Goal: Communication & Community: Answer question/provide support

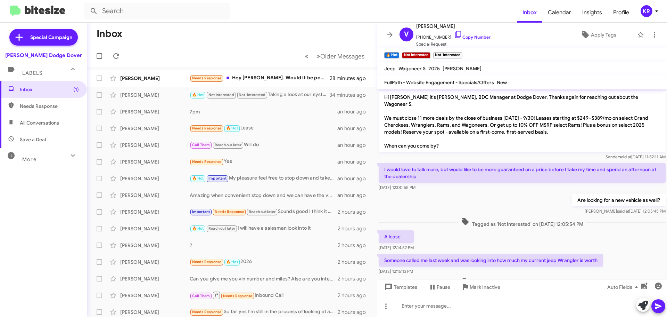
scroll to position [265, 0]
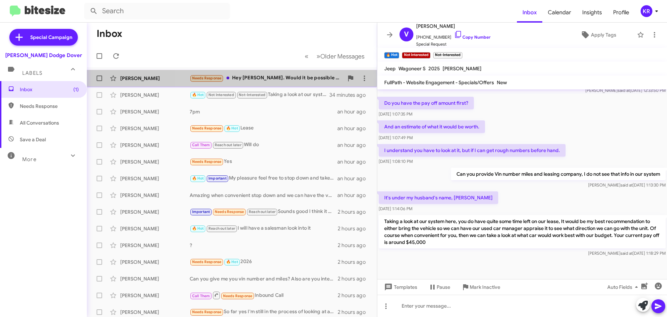
click at [303, 76] on div "Needs Response Hey [PERSON_NAME]. Would it be possible to let me know what deal…" at bounding box center [267, 78] width 154 height 8
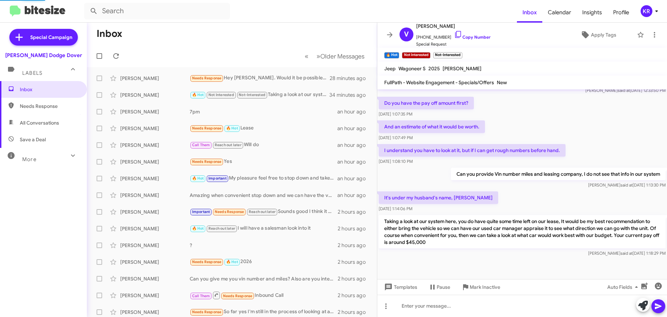
scroll to position [2, 0]
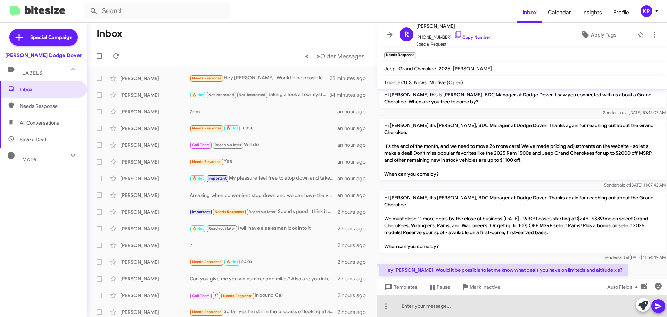
click at [519, 299] on div at bounding box center [523, 305] width 290 height 22
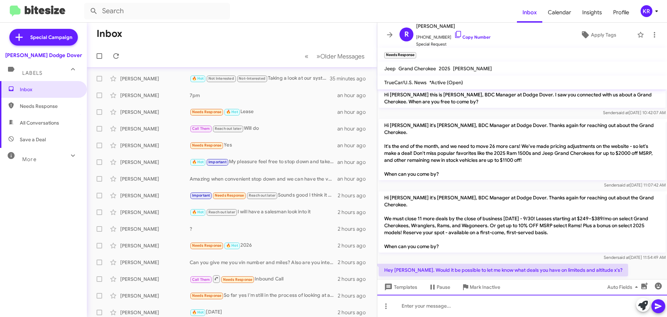
scroll to position [0, 0]
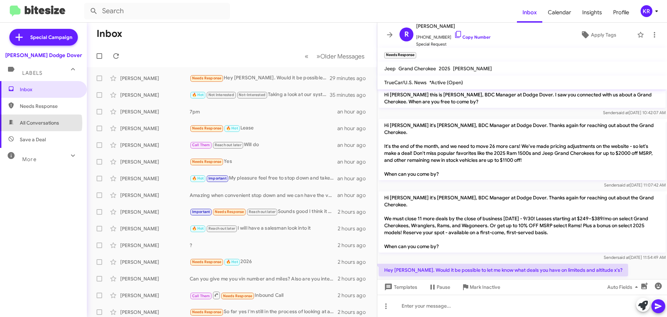
click at [34, 123] on span "All Conversations" at bounding box center [39, 122] width 39 height 7
type input "in:all-conversations"
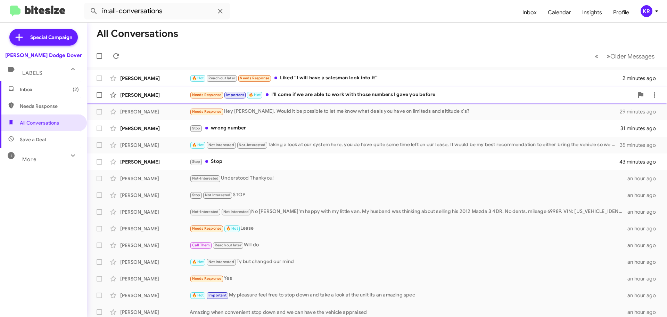
click at [364, 98] on div "Needs Response Important 🔥 Hot I'll come if we are able to work with those numb…" at bounding box center [412, 95] width 444 height 8
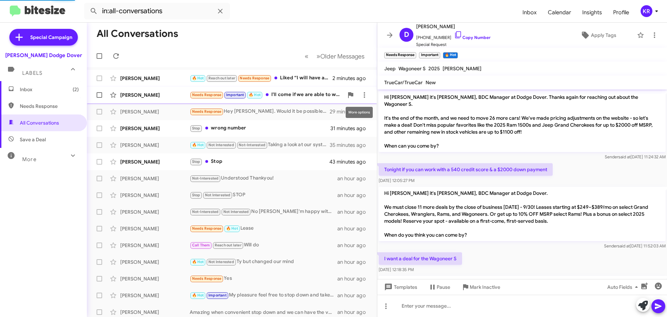
scroll to position [104, 0]
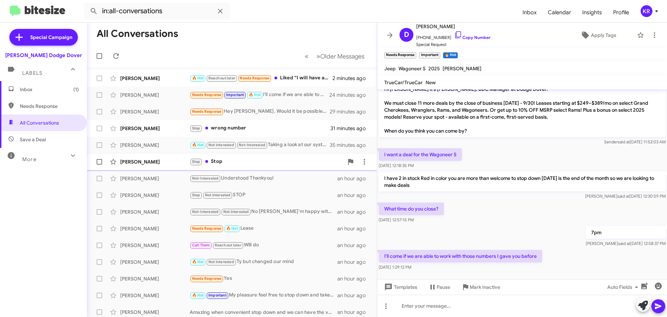
click at [236, 160] on div "Stop Stop" at bounding box center [267, 161] width 154 height 8
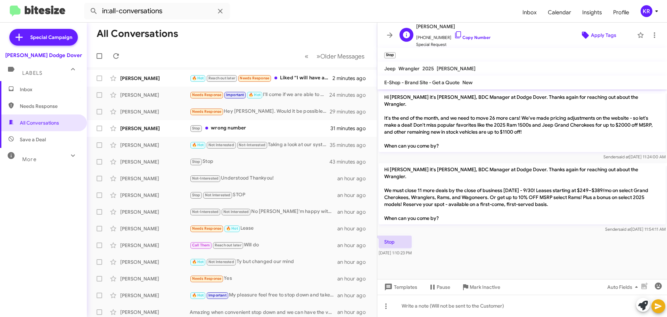
click at [591, 33] on span "Apply Tags" at bounding box center [603, 35] width 25 height 13
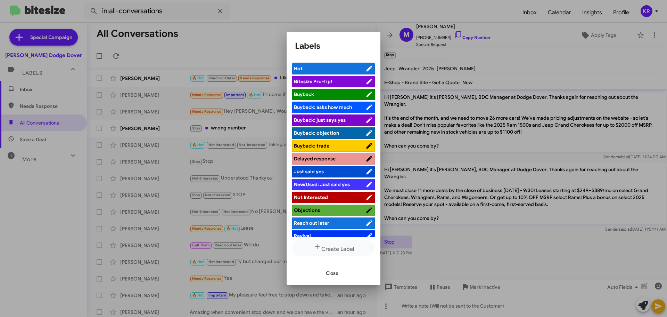
click at [327, 192] on li "Not Interested" at bounding box center [333, 197] width 83 height 11
click at [322, 195] on span "Not Interested" at bounding box center [311, 197] width 34 height 6
click at [332, 272] on span "Close" at bounding box center [332, 273] width 13 height 13
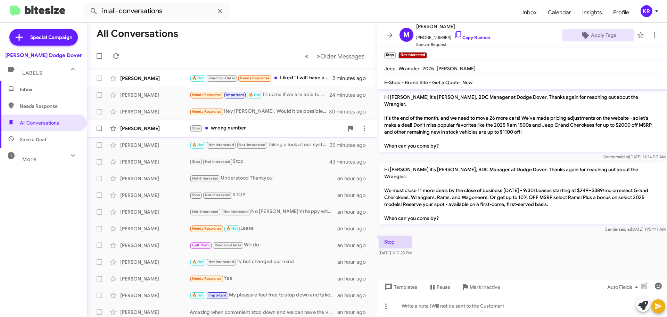
click at [251, 128] on div "Stop wrong number" at bounding box center [267, 128] width 154 height 8
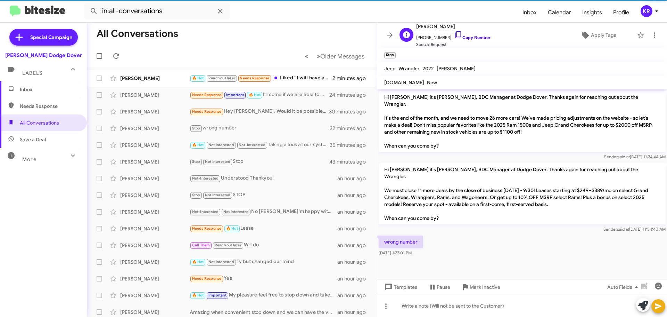
click at [463, 38] on link "Copy Number" at bounding box center [472, 37] width 36 height 5
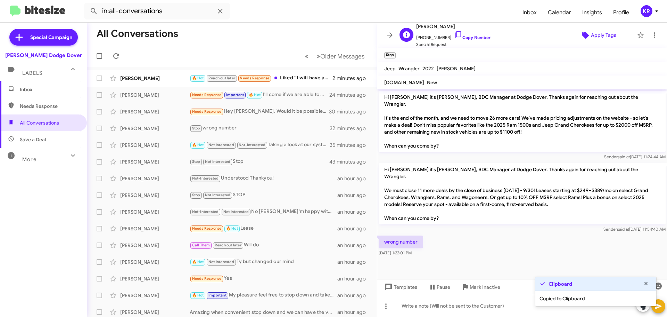
click at [601, 36] on span "Apply Tags" at bounding box center [603, 35] width 25 height 13
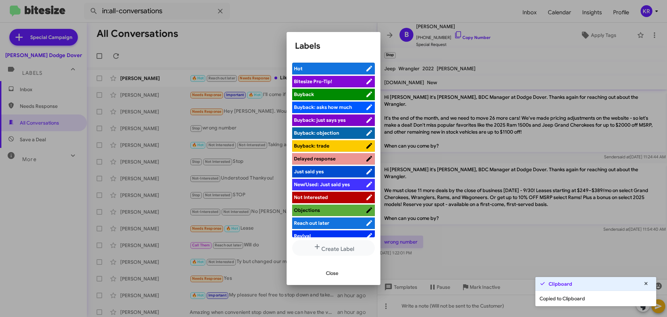
click at [320, 194] on span "Not Interested" at bounding box center [330, 197] width 72 height 7
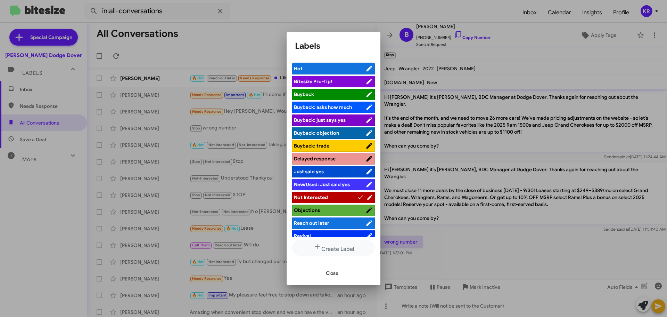
click at [335, 275] on span "Close" at bounding box center [332, 273] width 13 height 13
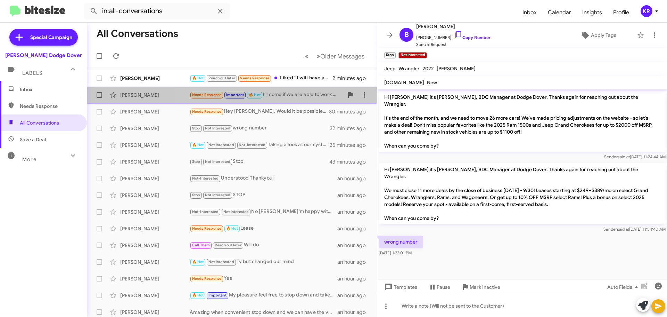
click at [293, 95] on div "Needs Response Important 🔥 Hot I'll come if we are able to work with those numb…" at bounding box center [267, 95] width 154 height 8
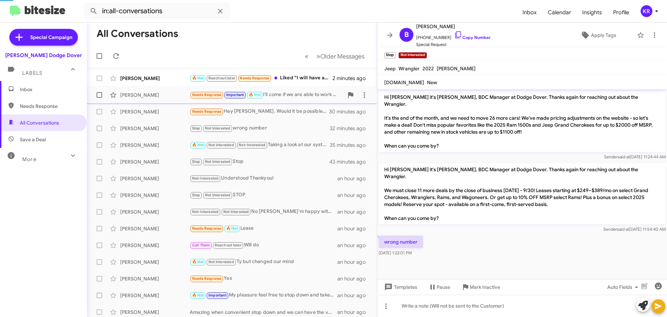
scroll to position [104, 0]
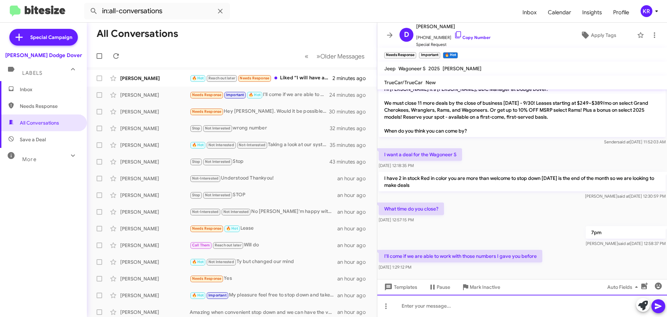
click at [510, 313] on div at bounding box center [523, 305] width 290 height 22
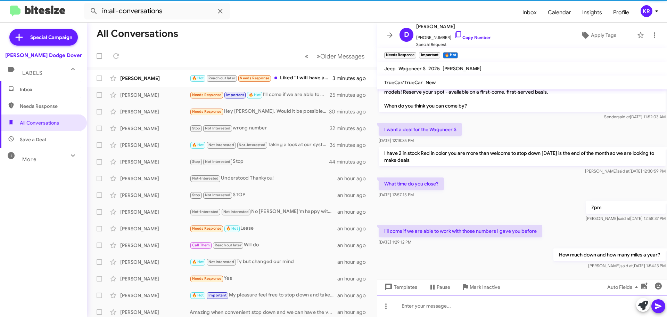
scroll to position [129, 0]
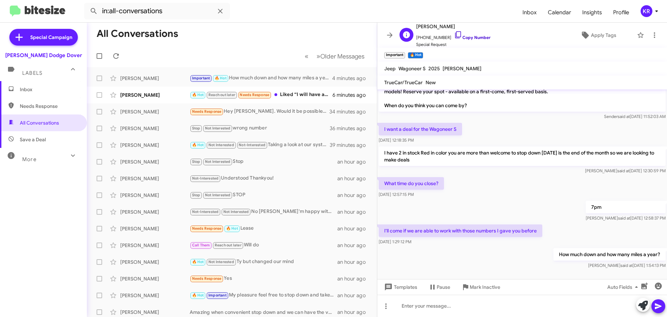
click at [465, 37] on link "Copy Number" at bounding box center [472, 37] width 36 height 5
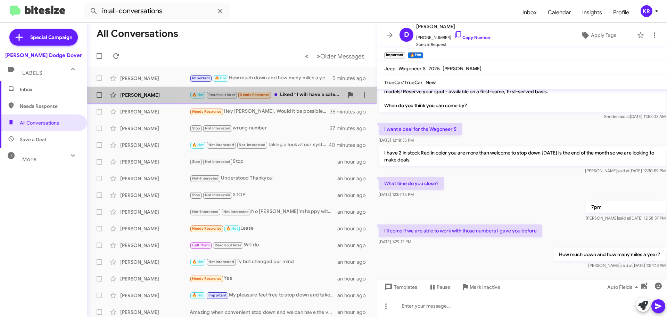
click at [286, 93] on div "🔥 Hot Reach out later Needs Response Liked “I will have a salesman look into it”" at bounding box center [267, 95] width 154 height 8
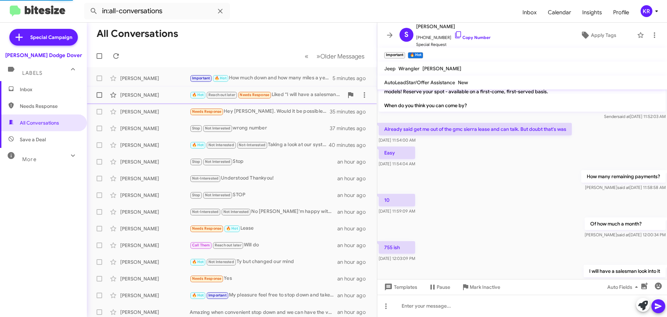
scroll to position [188, 0]
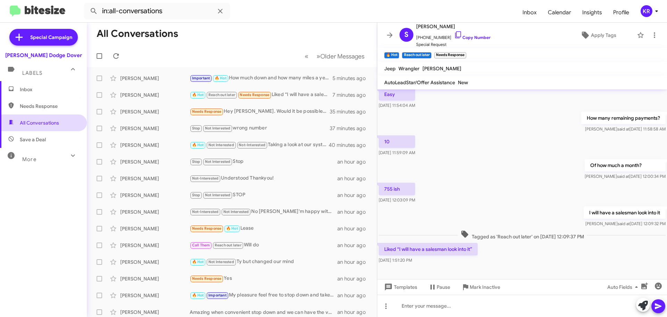
click at [33, 123] on span "All Conversations" at bounding box center [39, 122] width 39 height 7
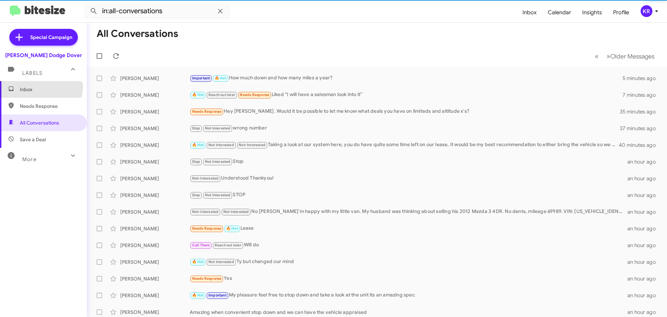
click at [32, 86] on span "Inbox" at bounding box center [49, 89] width 59 height 7
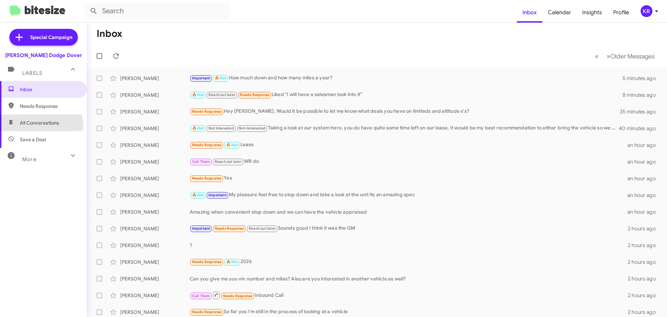
click at [32, 127] on span "All Conversations" at bounding box center [43, 122] width 87 height 17
type input "in:all-conversations"
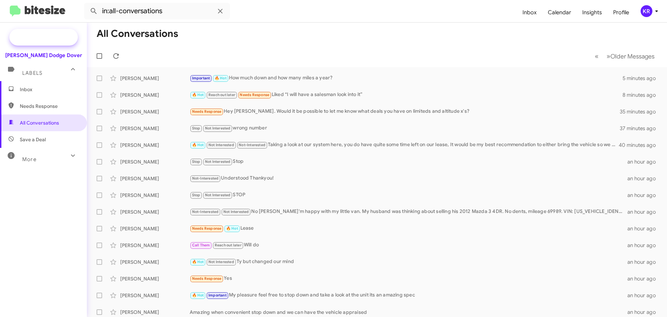
click at [59, 43] on span "Special Campaign" at bounding box center [43, 37] width 68 height 17
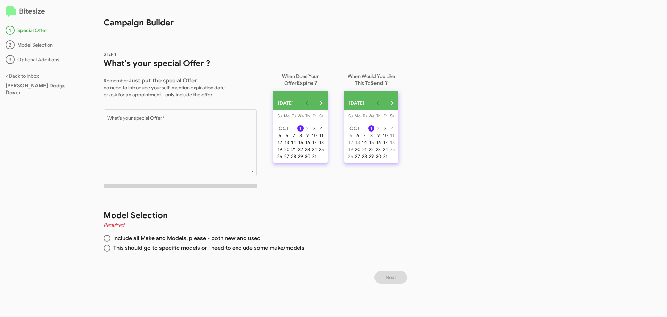
click at [30, 11] on h2 "Bitesize" at bounding box center [43, 11] width 75 height 11
